Goal: Navigation & Orientation: Find specific page/section

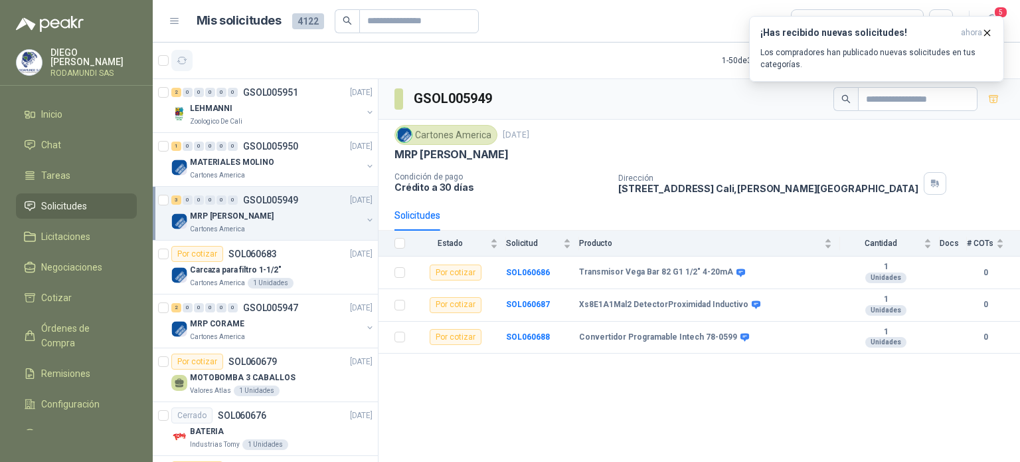
click at [183, 63] on icon "button" at bounding box center [182, 60] width 10 height 7
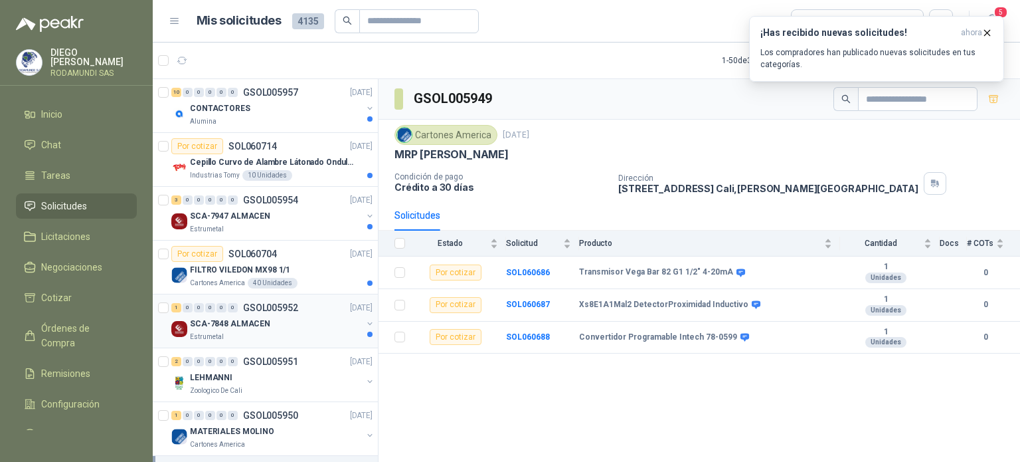
click at [273, 329] on div "SCA-7848 ALMACEN" at bounding box center [276, 323] width 172 height 16
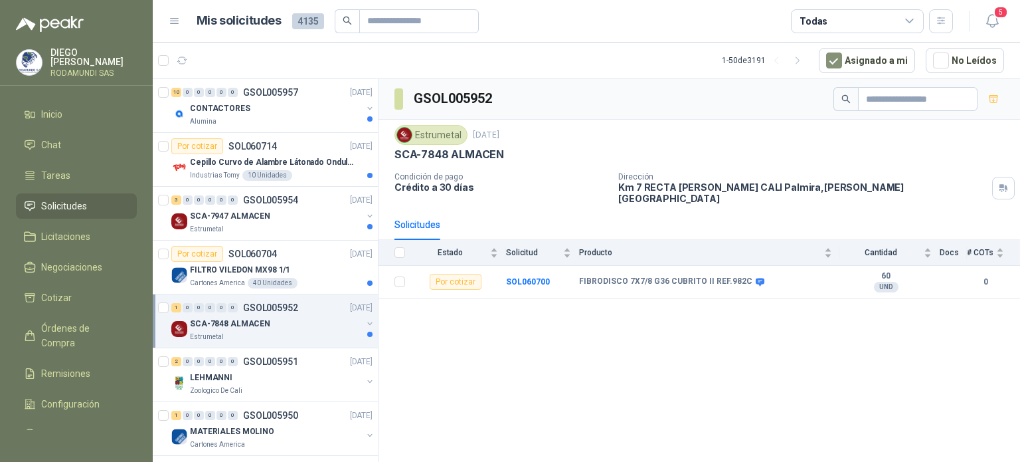
click at [268, 325] on div "SCA-7848 ALMACEN" at bounding box center [276, 323] width 172 height 16
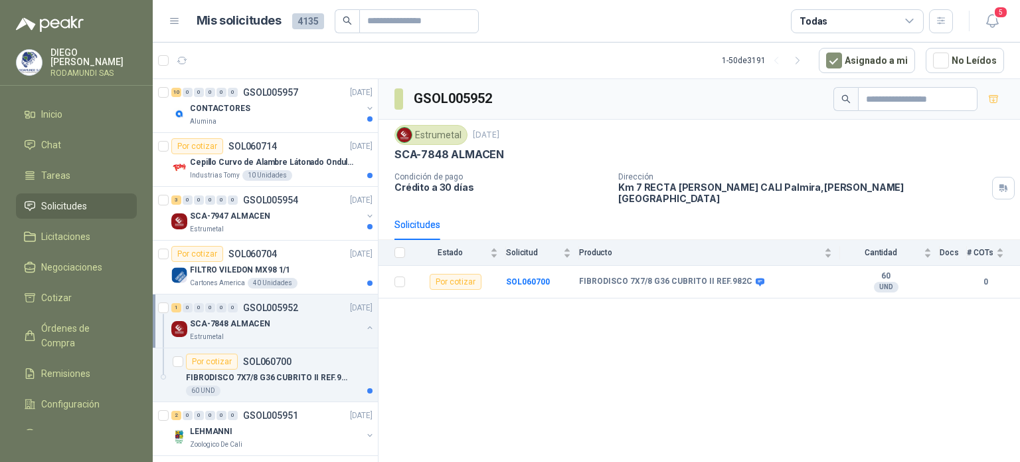
click at [302, 323] on div "SCA-7848 ALMACEN" at bounding box center [276, 323] width 172 height 16
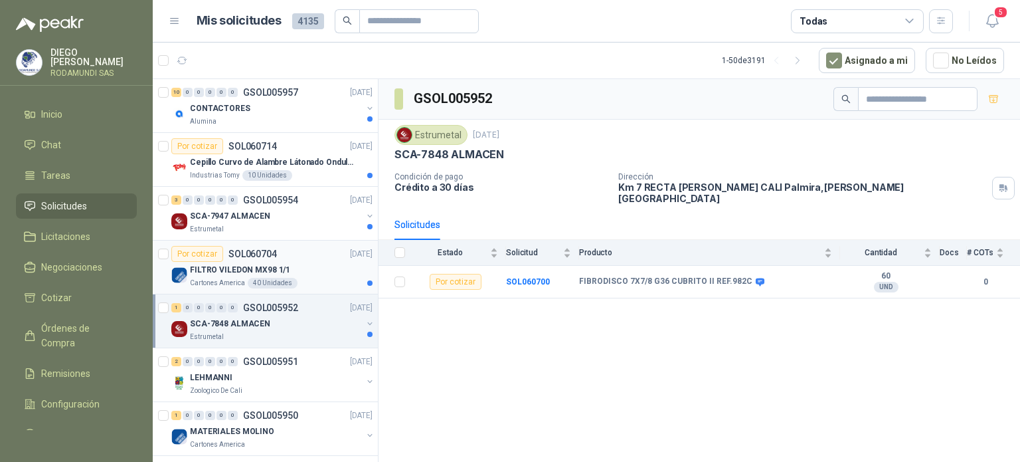
click at [304, 281] on div "Cartones America 40 Unidades" at bounding box center [281, 283] width 183 height 11
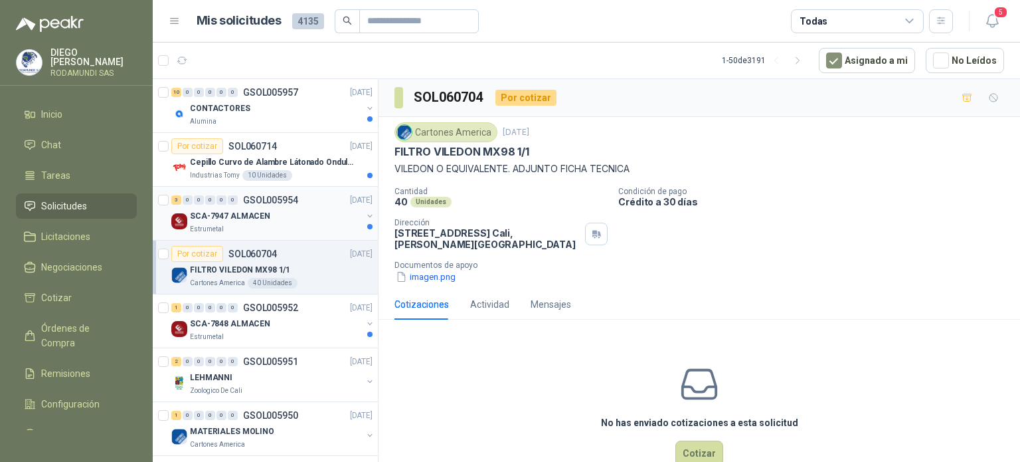
click at [289, 225] on div "Estrumetal" at bounding box center [276, 229] width 172 height 11
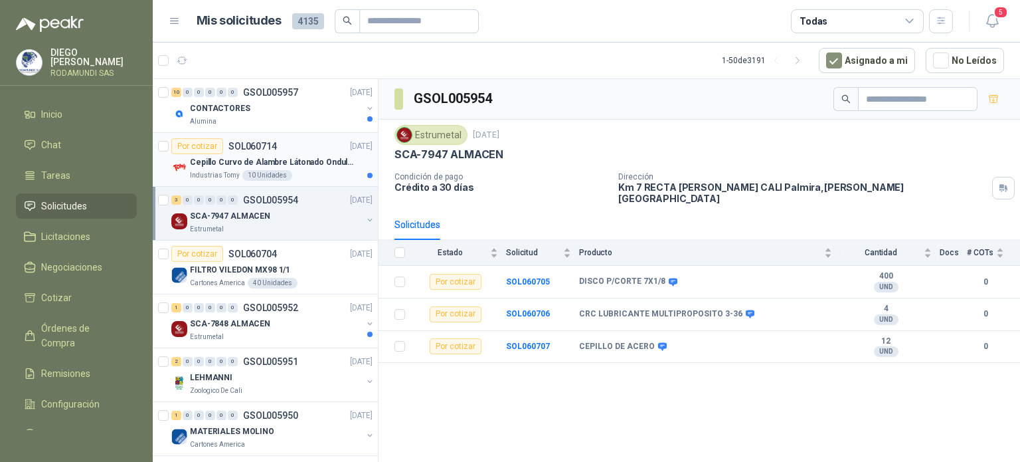
click at [311, 171] on div "Industrias Tomy 10 Unidades" at bounding box center [281, 175] width 183 height 11
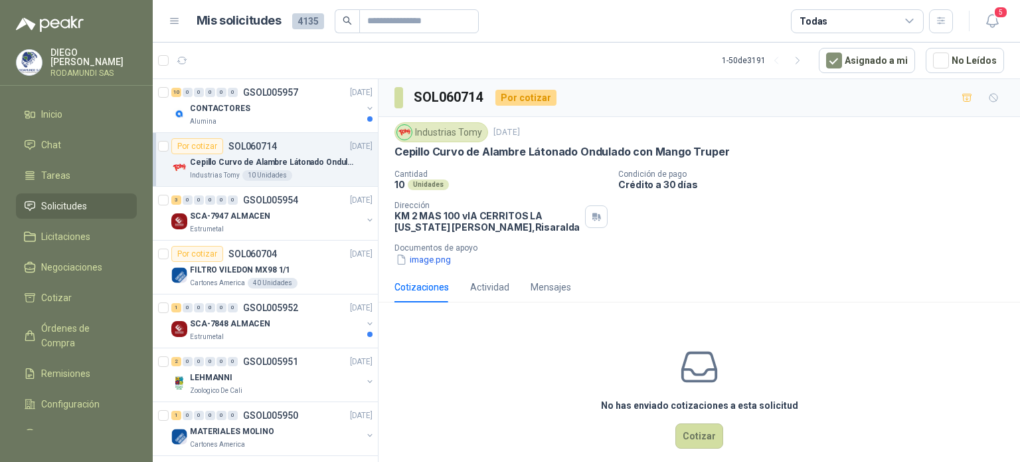
click at [319, 134] on article "Por cotizar SOL060714 14/10/25 Cepillo Curvo de Alambre Látonado Ondulado con M…" at bounding box center [265, 160] width 225 height 54
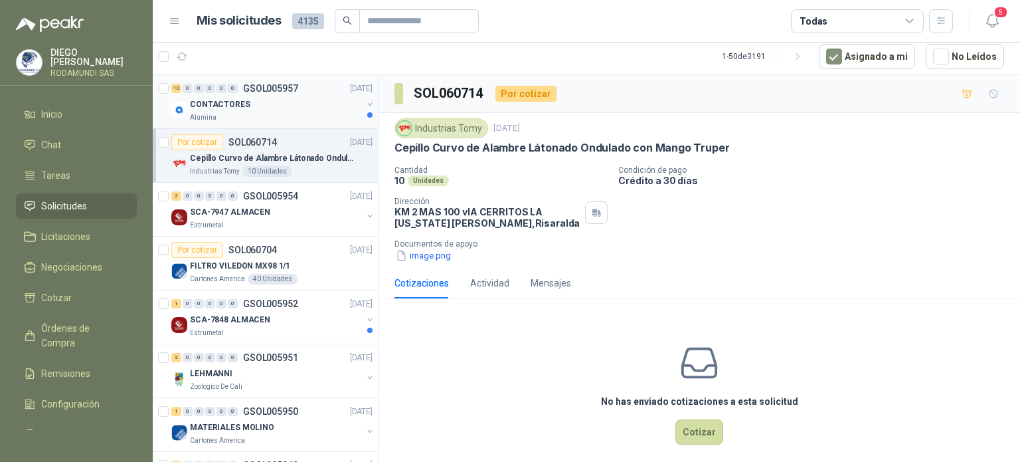
click at [315, 118] on div "Alumina" at bounding box center [276, 117] width 172 height 11
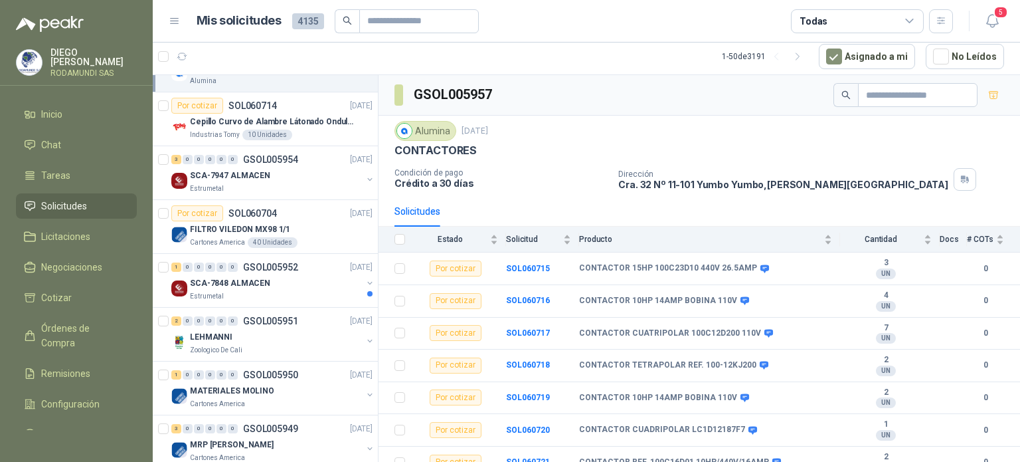
scroll to position [53, 0]
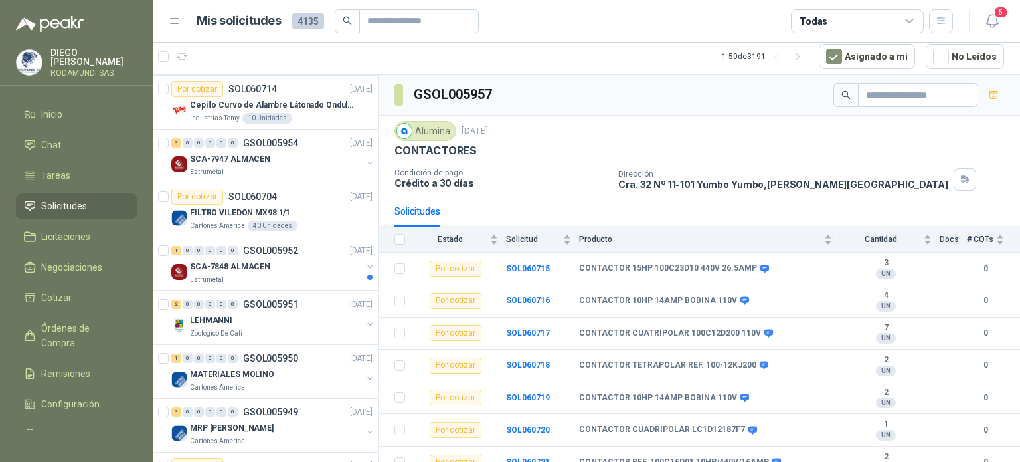
click at [579, 209] on div "Solicitudes" at bounding box center [700, 211] width 610 height 31
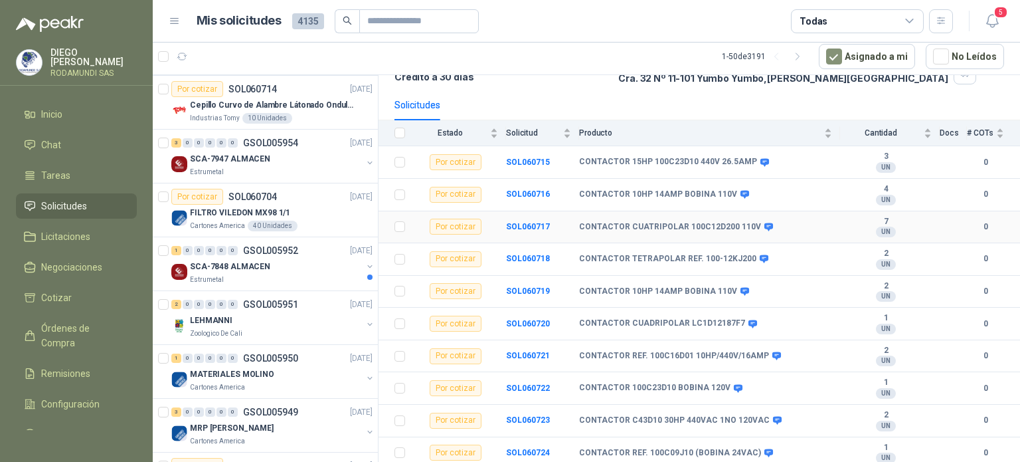
scroll to position [112, 0]
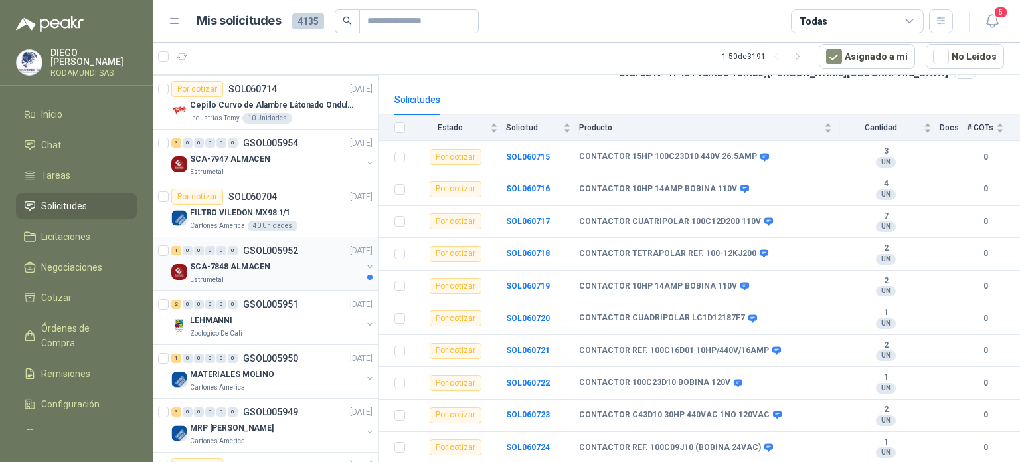
click at [290, 272] on div "SCA-7848 ALMACEN" at bounding box center [276, 266] width 172 height 16
